Goal: Find specific page/section: Find specific page/section

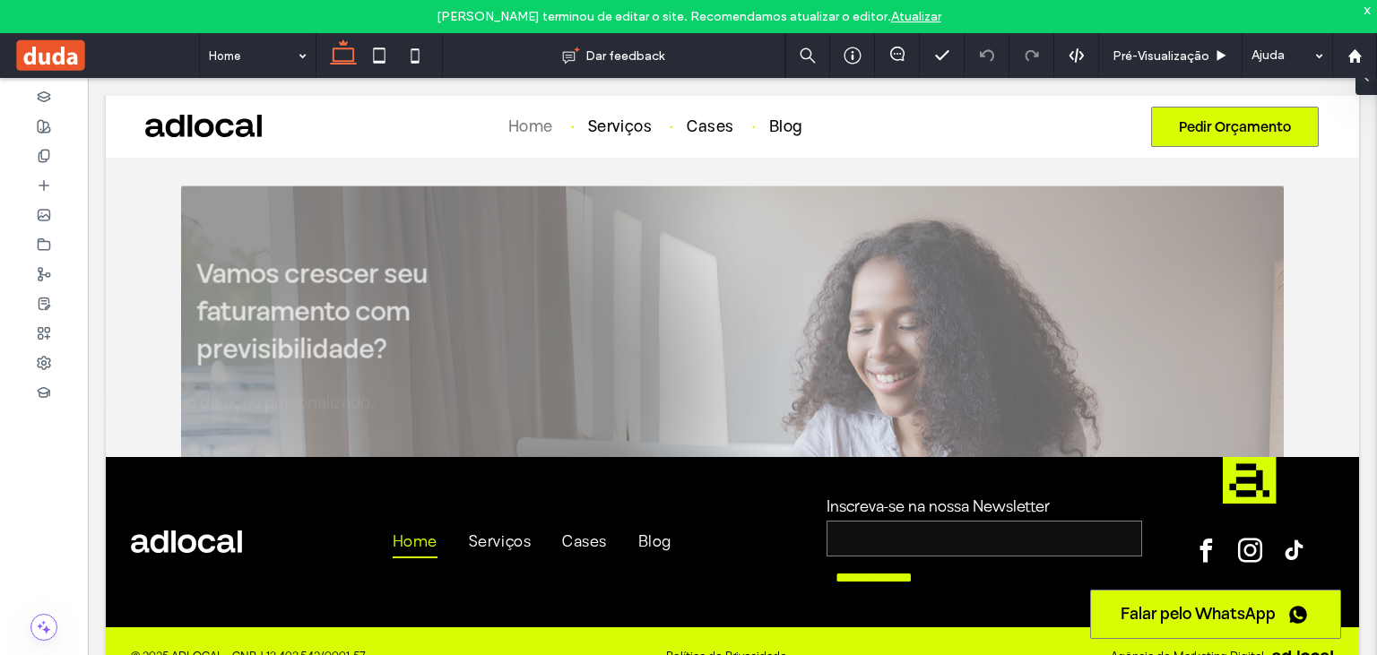
scroll to position [5500, 0]
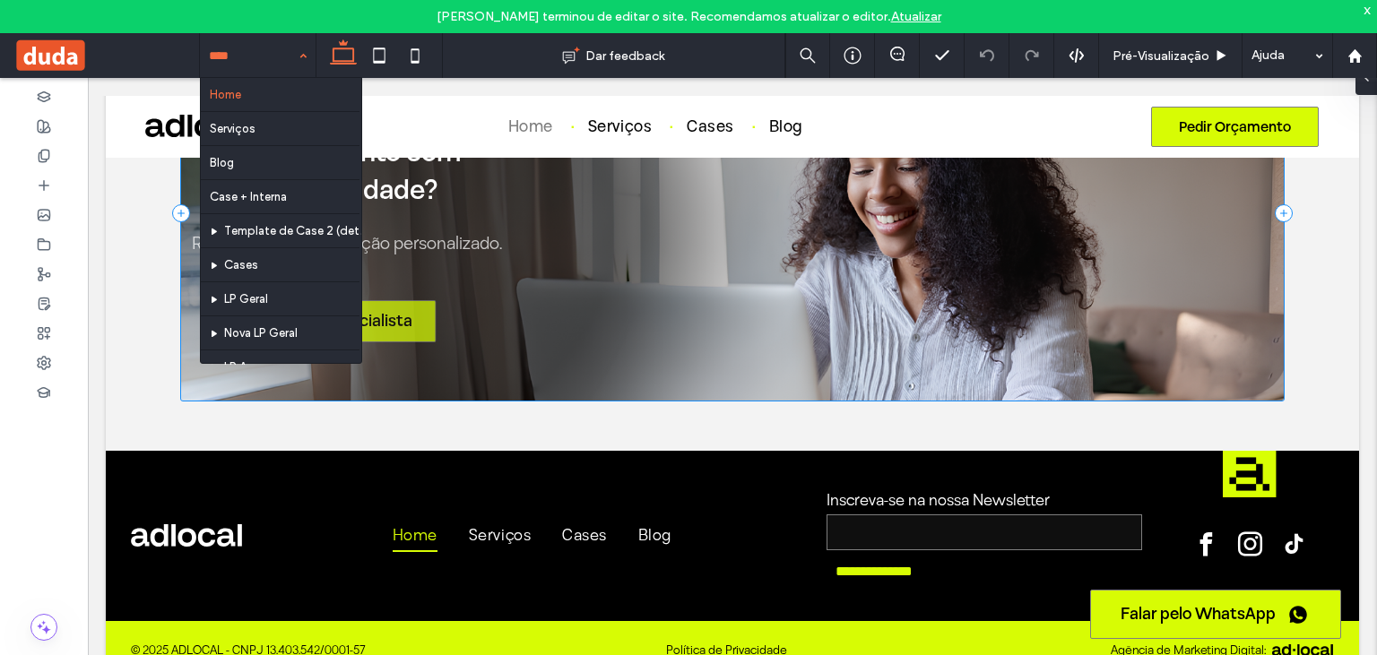
click at [285, 48] on input at bounding box center [253, 55] width 89 height 45
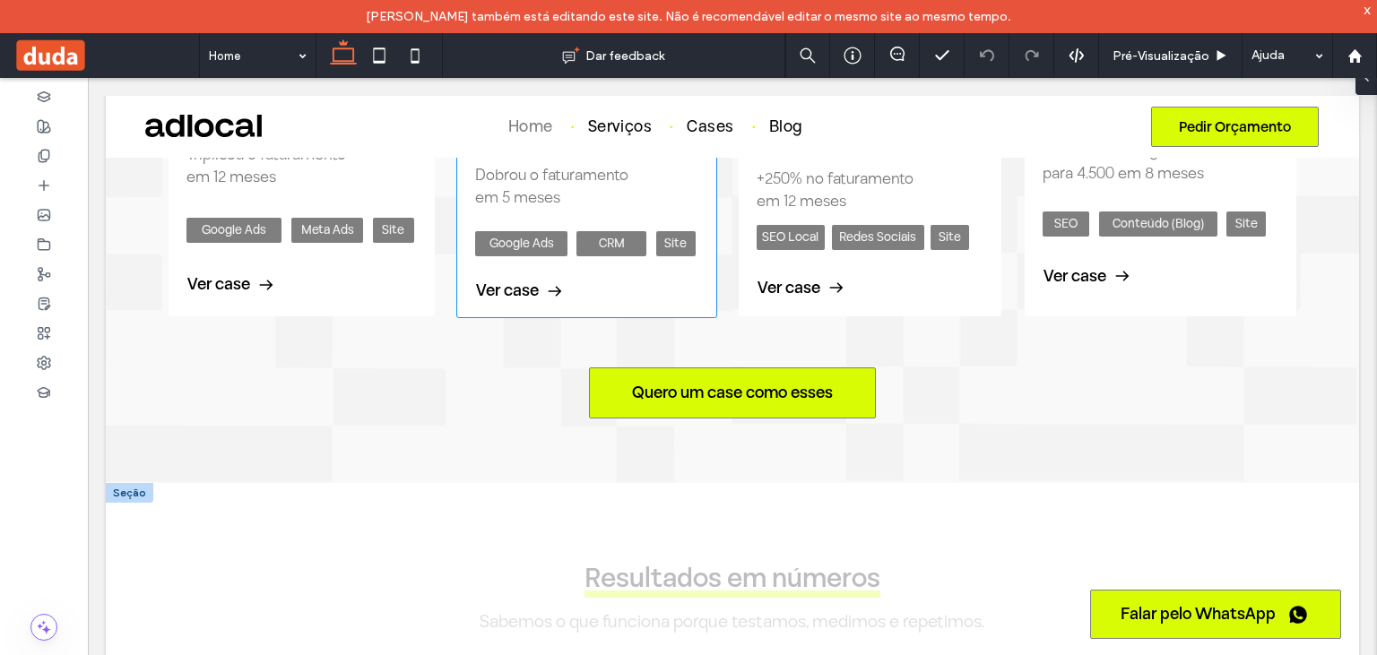
scroll to position [2555, 0]
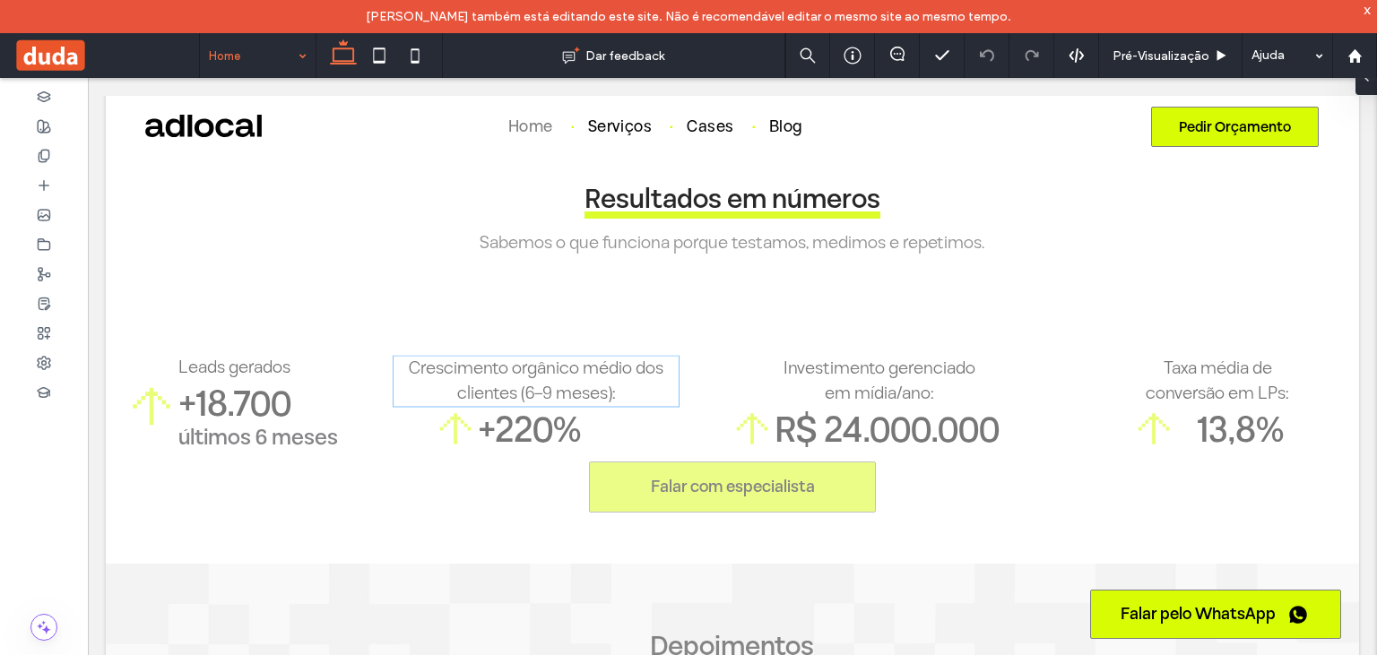
click at [227, 52] on input at bounding box center [253, 55] width 89 height 45
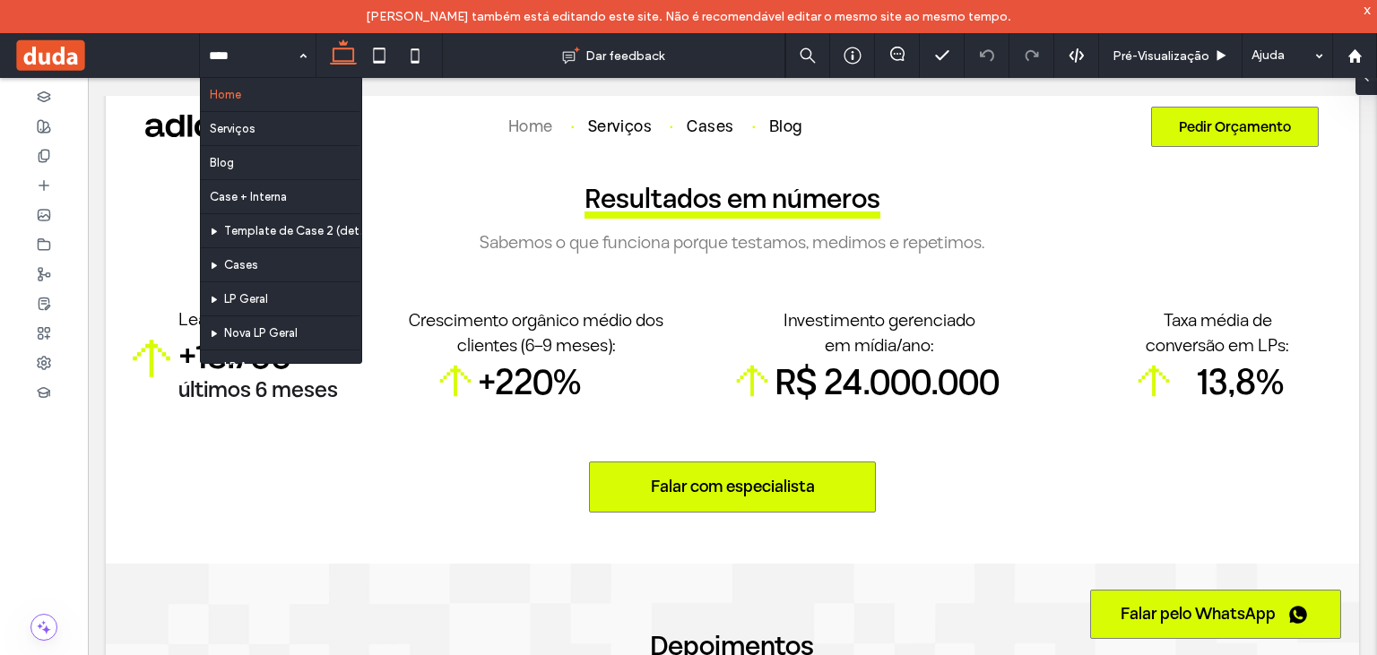
click at [238, 63] on input at bounding box center [253, 55] width 89 height 45
click at [258, 66] on input at bounding box center [253, 55] width 89 height 45
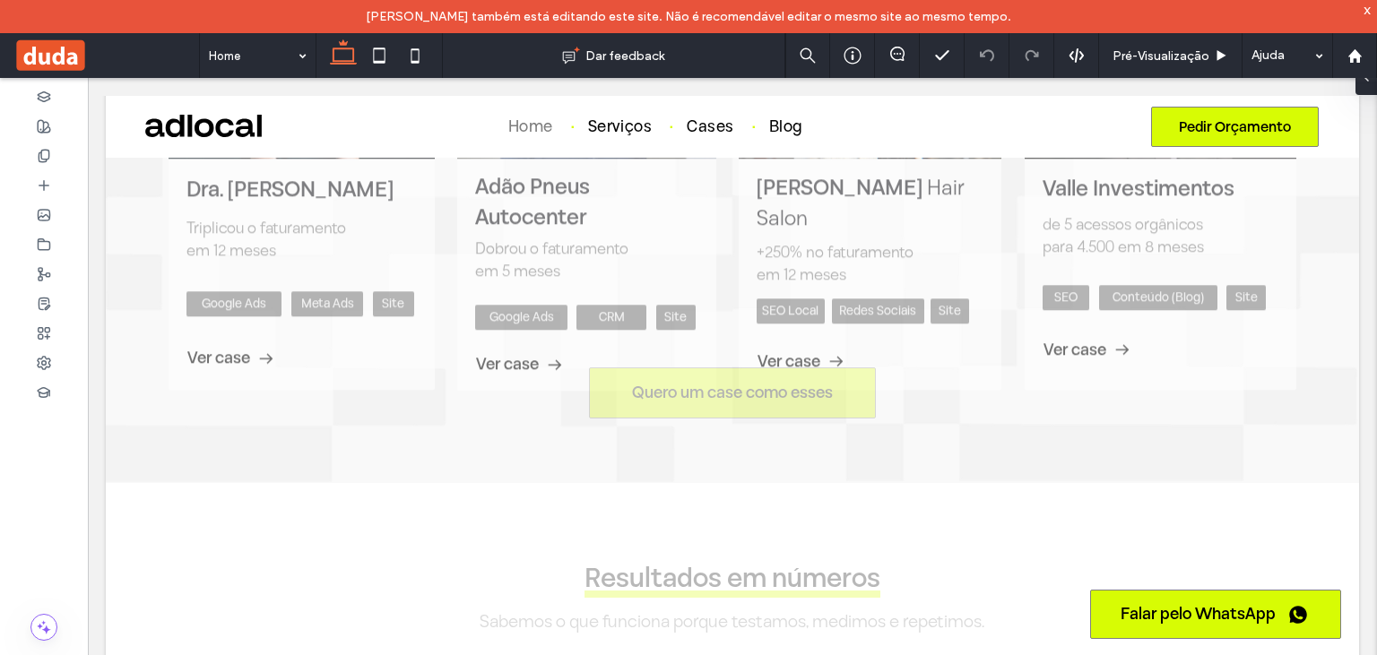
scroll to position [2839, 0]
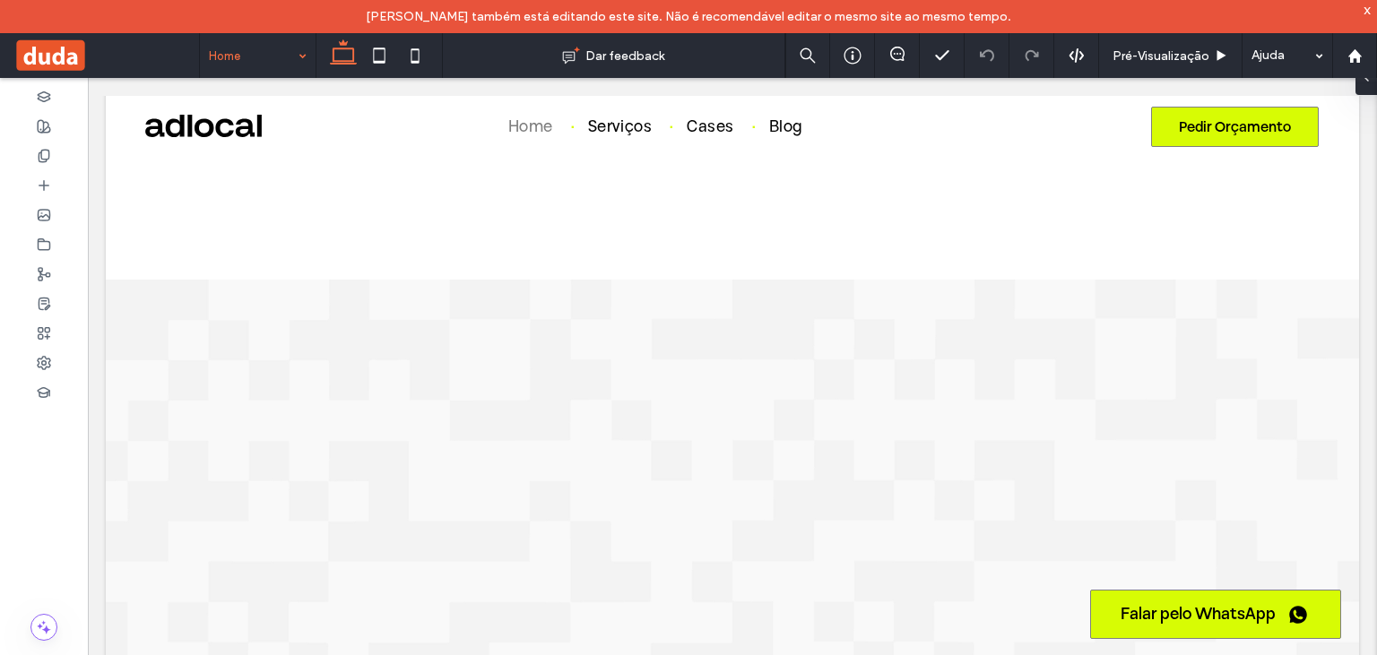
click at [273, 59] on input at bounding box center [253, 55] width 89 height 45
